Goal: Complete application form

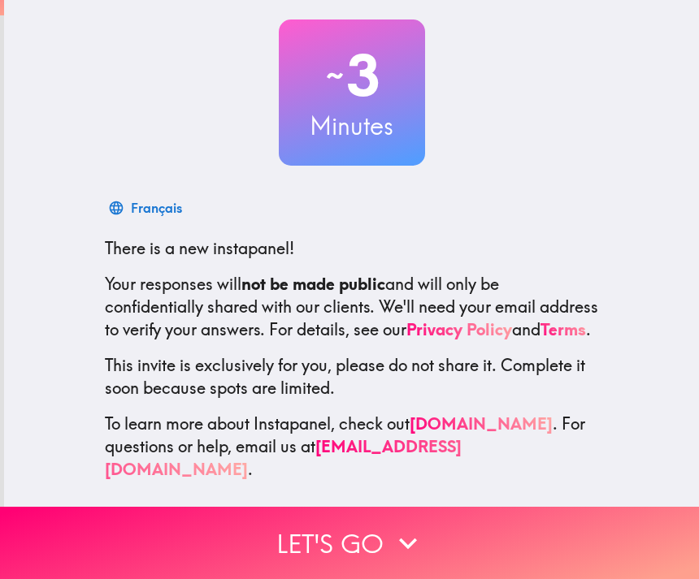
scroll to position [85, 0]
click at [385, 540] on button "Let's go" at bounding box center [349, 543] width 699 height 72
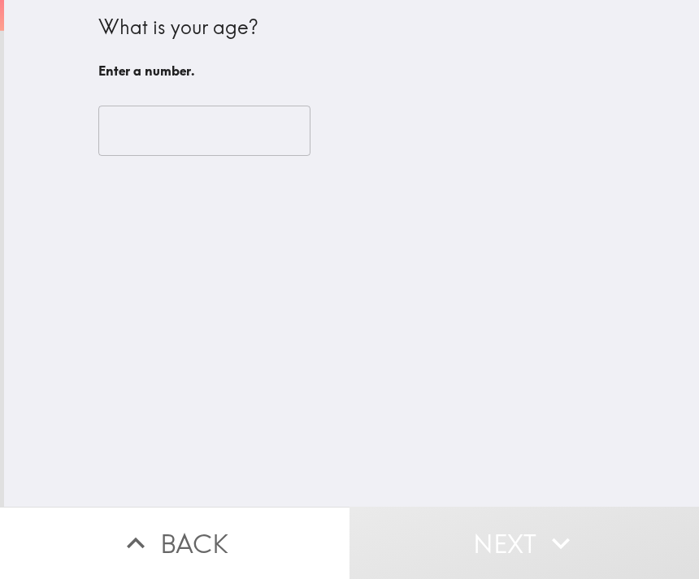
click at [252, 145] on input "number" at bounding box center [204, 131] width 212 height 50
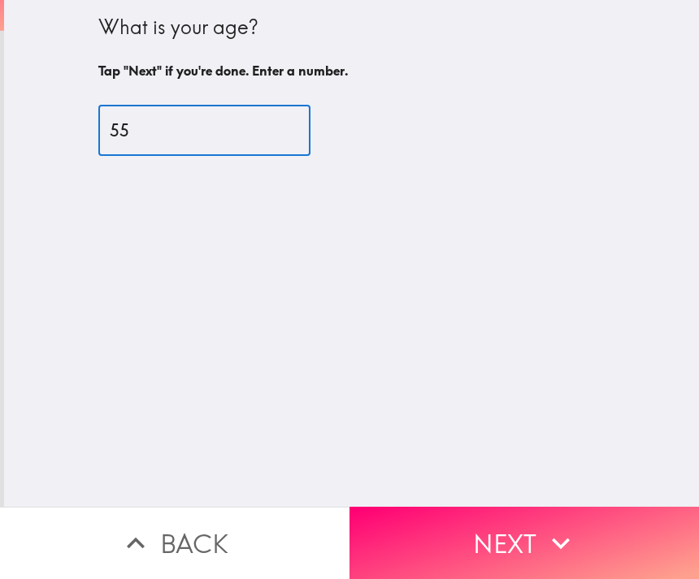
type input "55"
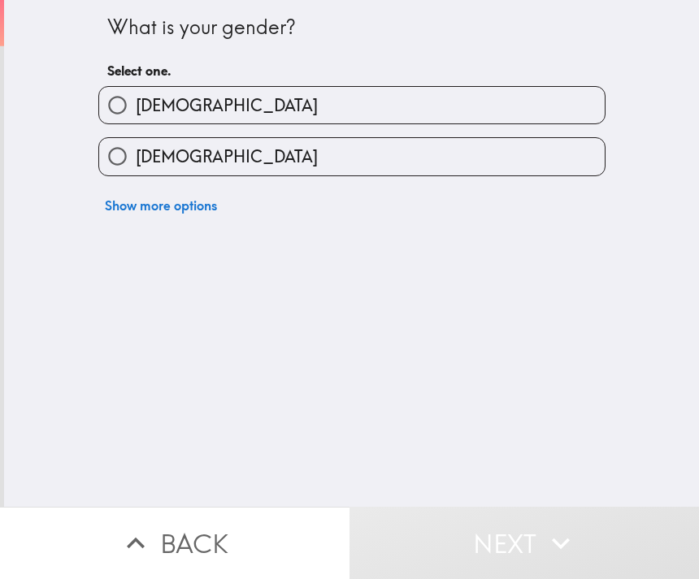
click at [111, 165] on input "[DEMOGRAPHIC_DATA]" at bounding box center [117, 156] width 37 height 37
radio input "true"
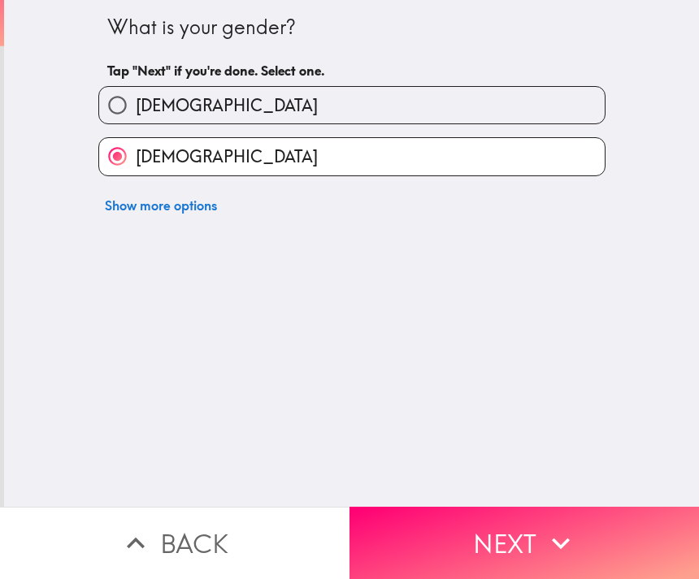
click at [515, 531] on button "Next" at bounding box center [523, 543] width 349 height 72
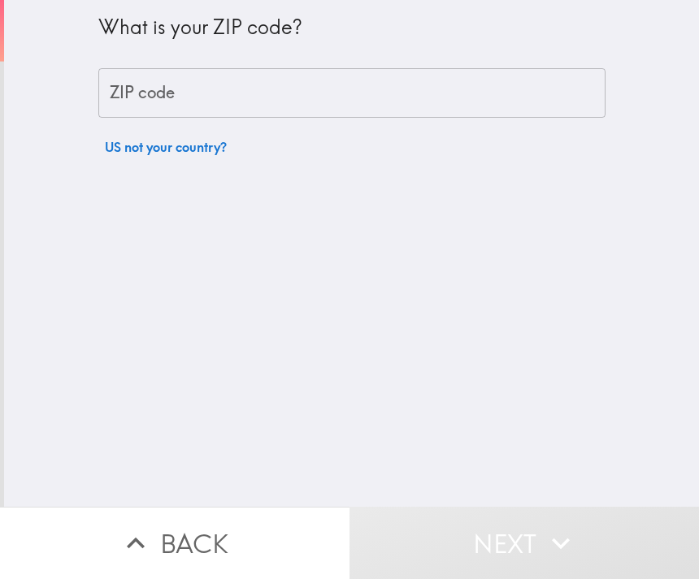
click at [388, 98] on input "ZIP code" at bounding box center [351, 93] width 507 height 50
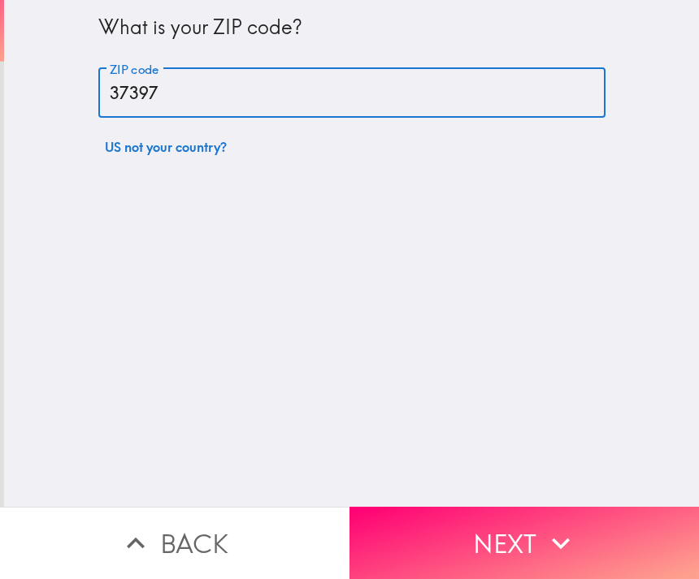
type input "37397"
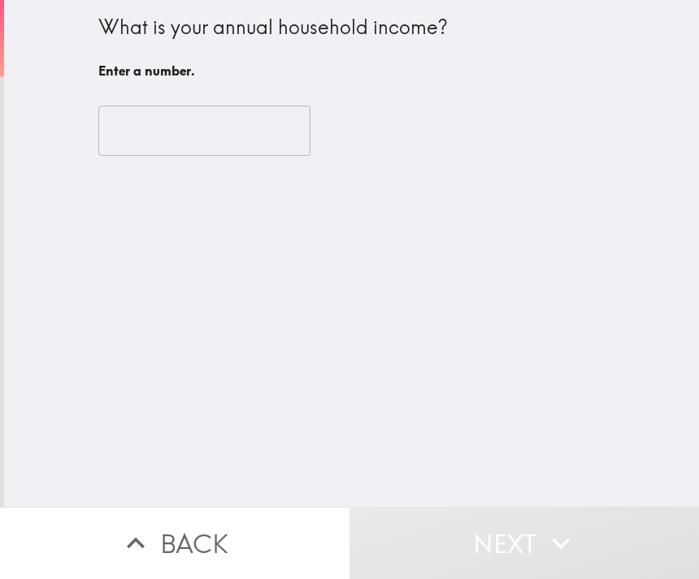
click at [232, 125] on input "number" at bounding box center [204, 131] width 212 height 50
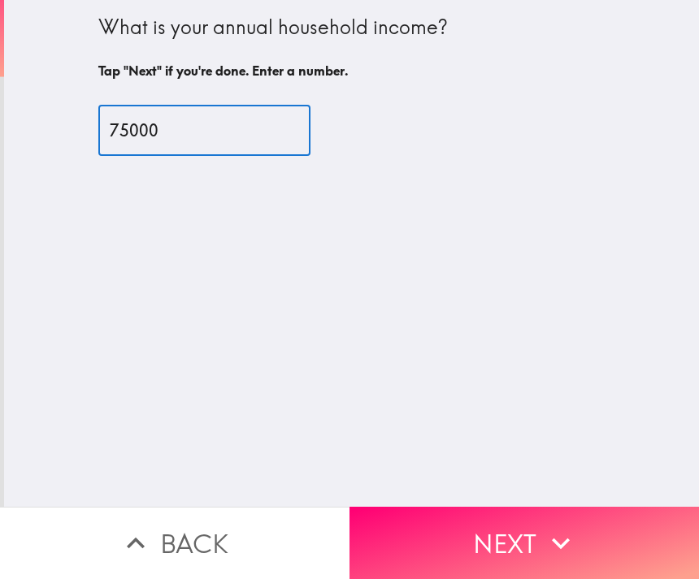
type input "75000"
